Goal: Information Seeking & Learning: Check status

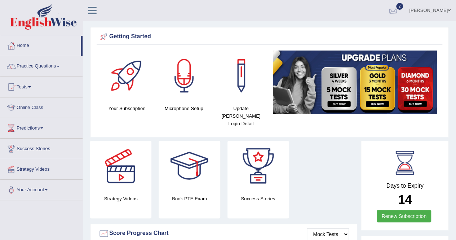
click at [398, 9] on div at bounding box center [392, 10] width 11 height 11
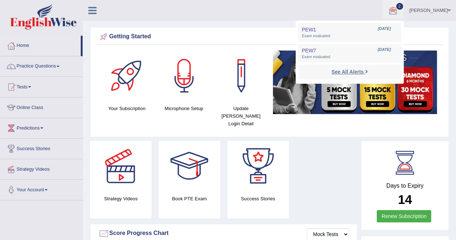
click at [361, 73] on strong "See All Alerts" at bounding box center [347, 72] width 32 height 6
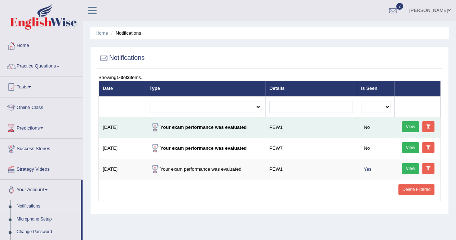
click at [408, 121] on link "View" at bounding box center [410, 126] width 17 height 11
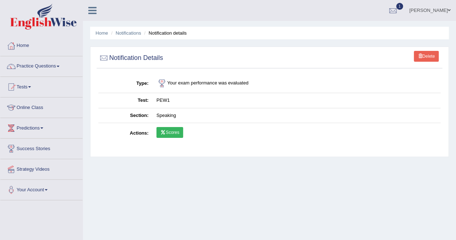
click at [176, 131] on link "Scores" at bounding box center [169, 132] width 27 height 11
click at [36, 67] on link "Practice Questions" at bounding box center [41, 65] width 82 height 18
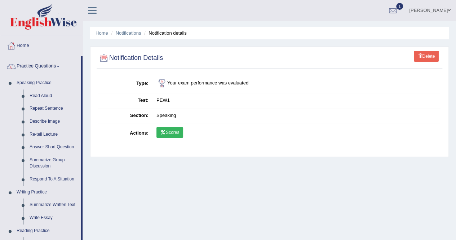
click at [86, 95] on div "Home Notifications Notification details Delete Notification Details Type Your e…" at bounding box center [269, 180] width 373 height 360
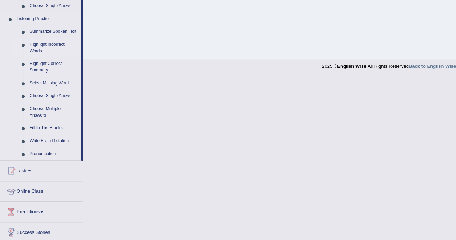
scroll to position [344, 0]
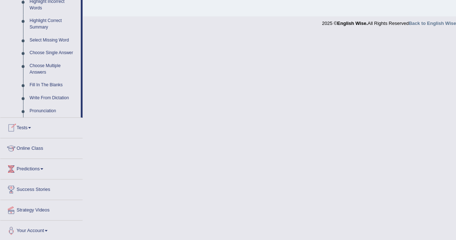
click at [18, 130] on link "Tests" at bounding box center [41, 126] width 82 height 18
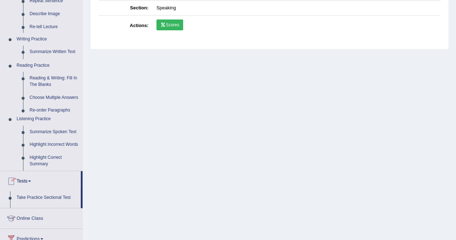
scroll to position [80, 0]
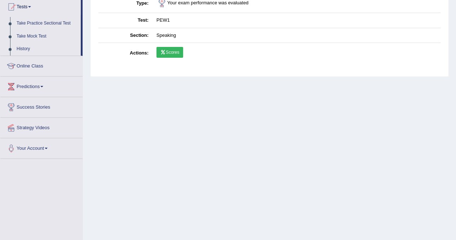
drag, startPoint x: 455, startPoint y: 91, endPoint x: 446, endPoint y: 26, distance: 65.8
click at [446, 26] on div "Home Notifications Notification details Delete Notification Details Type Your e…" at bounding box center [269, 100] width 373 height 360
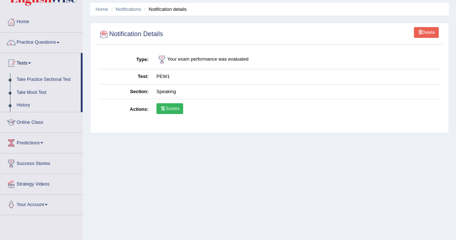
scroll to position [0, 0]
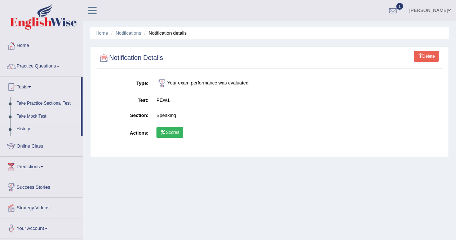
click at [26, 112] on link "Take Mock Test" at bounding box center [46, 116] width 67 height 13
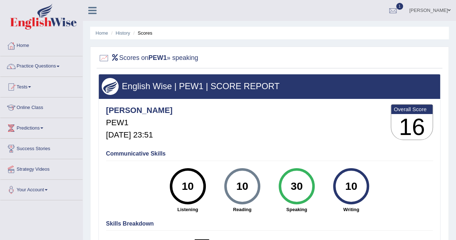
click at [241, 140] on div "Balveen PEW1 Sep 21, 2025, 23:51 Overall Score 16" at bounding box center [269, 123] width 330 height 43
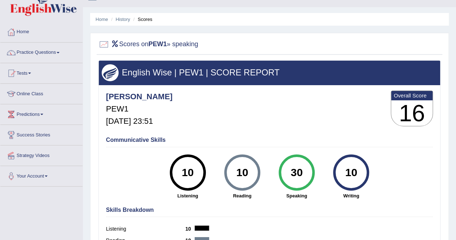
scroll to position [14, 0]
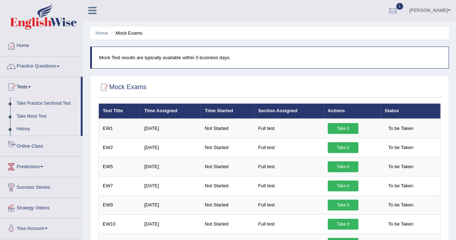
click at [22, 128] on link "History" at bounding box center [46, 128] width 67 height 13
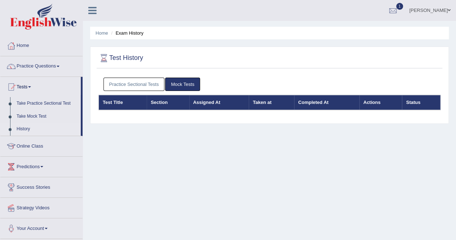
click at [126, 87] on link "Practice Sectional Tests" at bounding box center [133, 83] width 61 height 13
